Goal: Task Accomplishment & Management: Check status

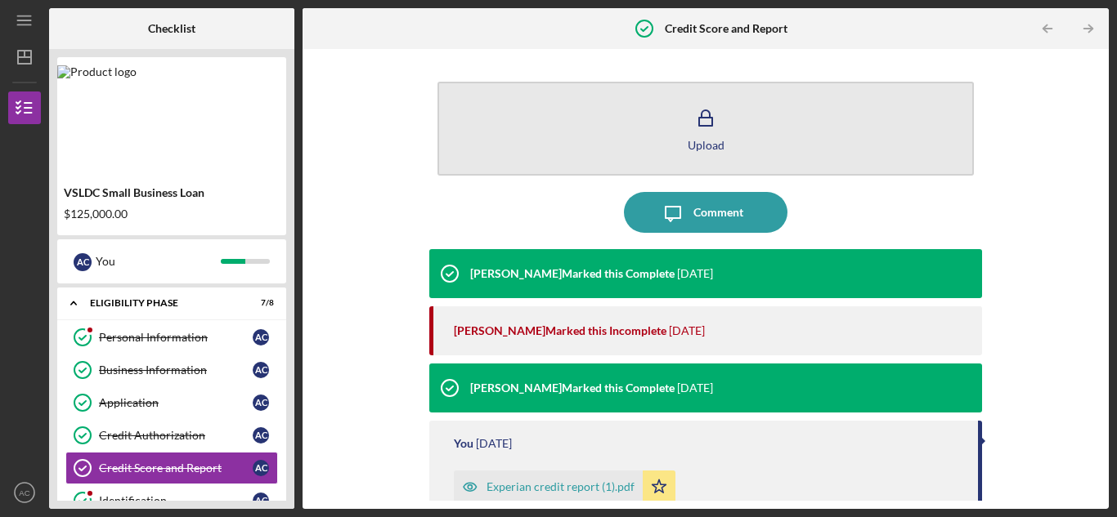
scroll to position [60, 0]
